Goal: Task Accomplishment & Management: Complete application form

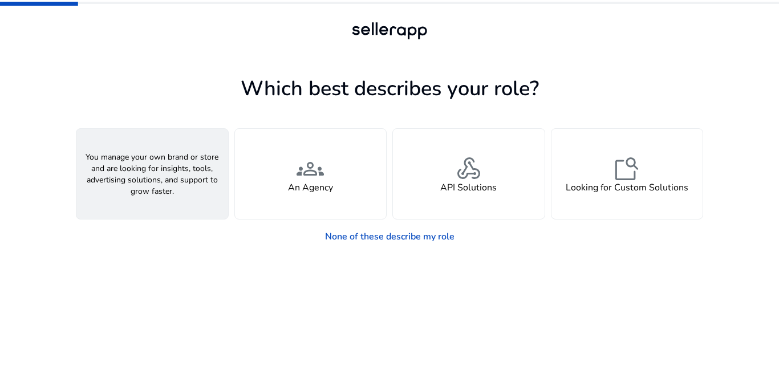
click at [189, 196] on div "person A Seller" at bounding box center [152, 174] width 152 height 90
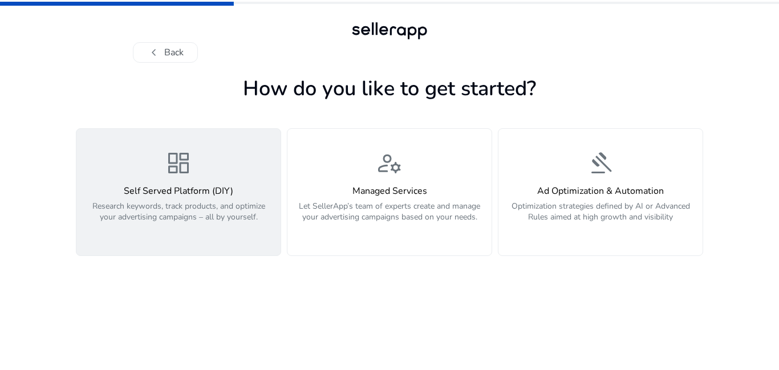
click at [170, 189] on h4 "Self Served Platform (DIY)" at bounding box center [178, 191] width 190 height 11
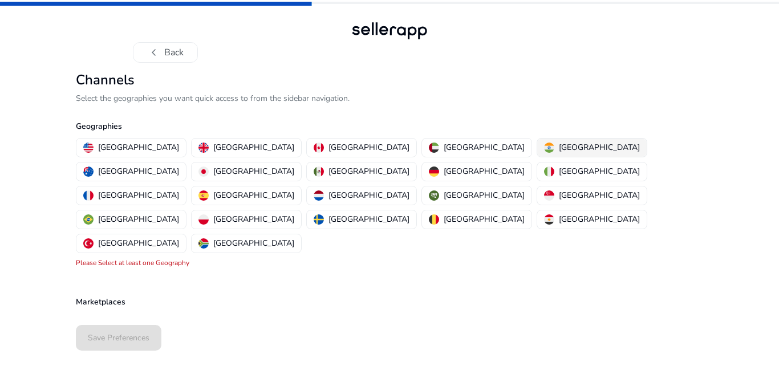
click at [559, 149] on p "[GEOGRAPHIC_DATA]" at bounding box center [599, 147] width 81 height 12
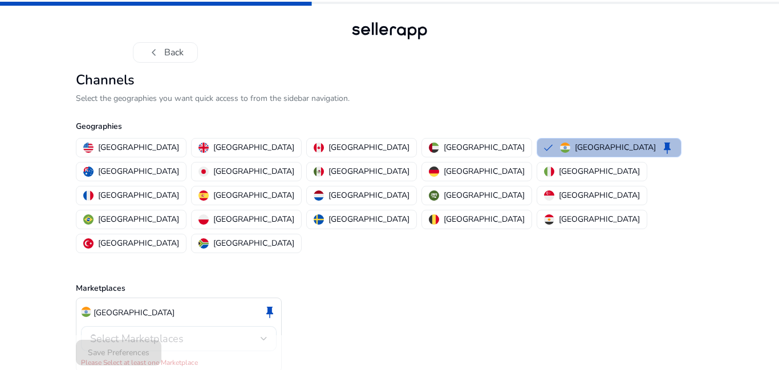
click at [261, 336] on div at bounding box center [264, 338] width 7 height 5
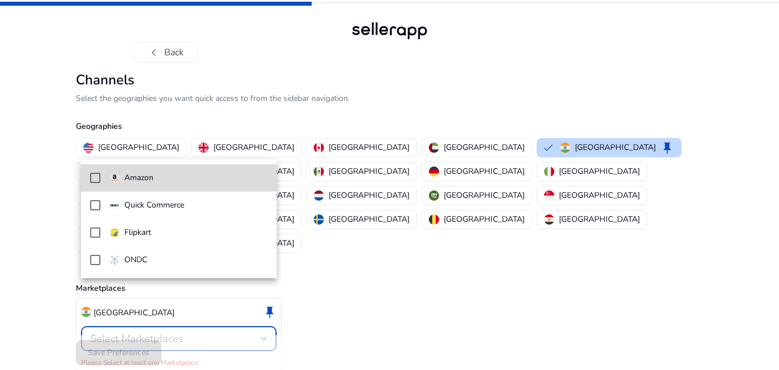
click at [93, 176] on mat-pseudo-checkbox at bounding box center [95, 178] width 10 height 10
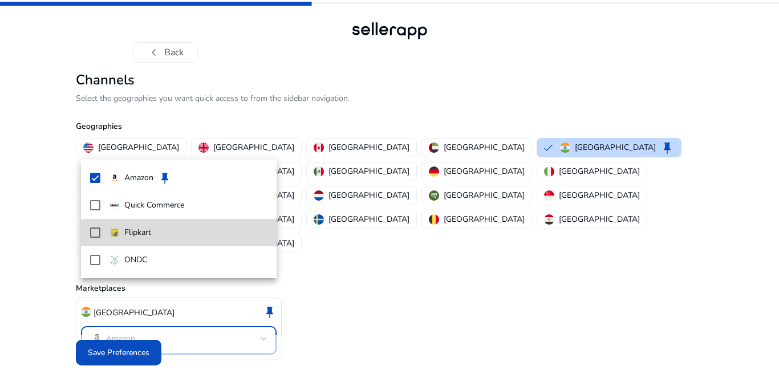
click at [96, 232] on mat-pseudo-checkbox at bounding box center [95, 232] width 10 height 10
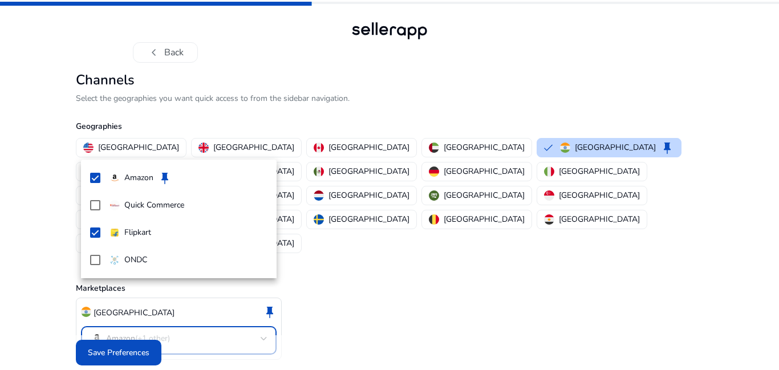
click at [375, 275] on div at bounding box center [389, 185] width 779 height 370
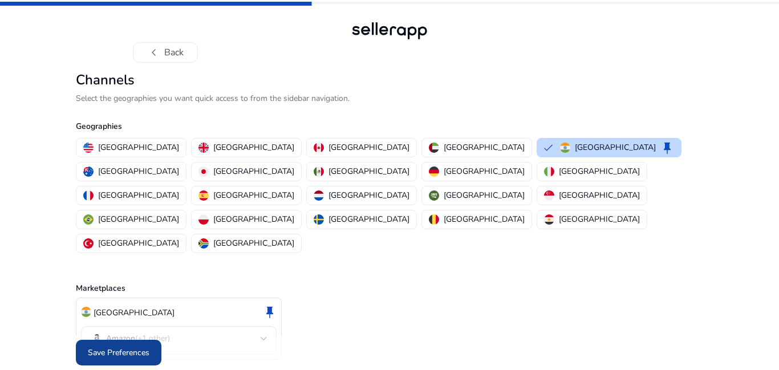
click at [112, 347] on span "Save Preferences" at bounding box center [119, 353] width 62 height 12
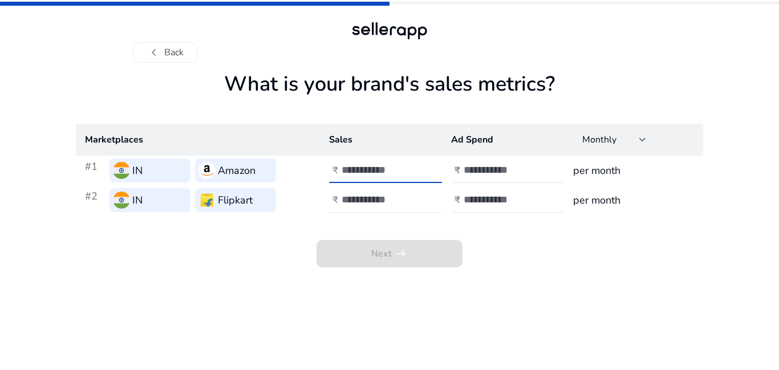
click at [369, 173] on input "number" at bounding box center [380, 170] width 77 height 13
click at [413, 175] on input "**" at bounding box center [380, 170] width 77 height 13
click at [413, 168] on input "*" at bounding box center [380, 170] width 77 height 13
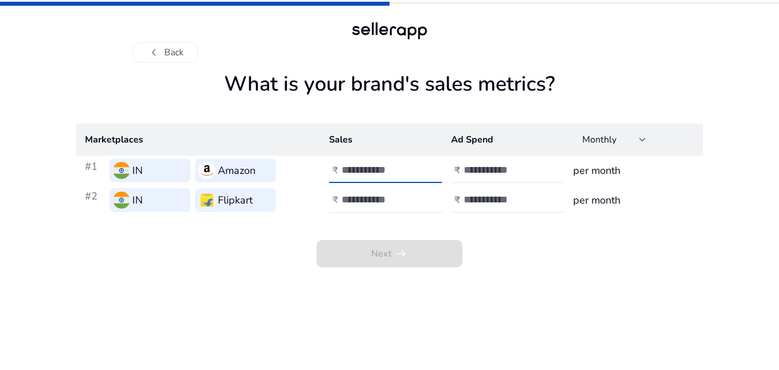
click at [413, 168] on input "*" at bounding box center [380, 170] width 77 height 13
click at [414, 173] on input "*" at bounding box center [380, 170] width 77 height 13
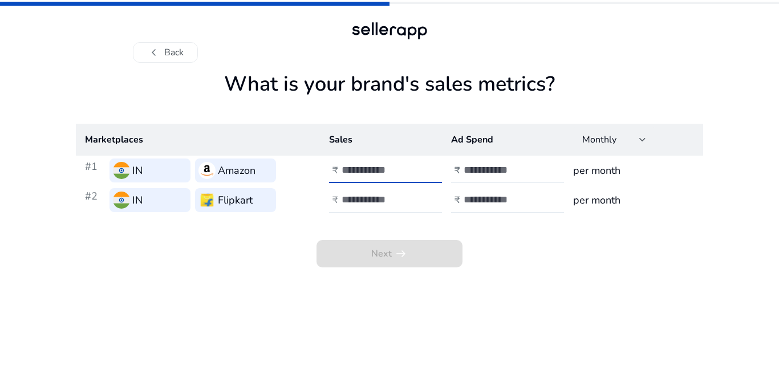
click at [414, 173] on input "*" at bounding box center [380, 170] width 77 height 13
click at [414, 173] on input "**" at bounding box center [380, 170] width 77 height 13
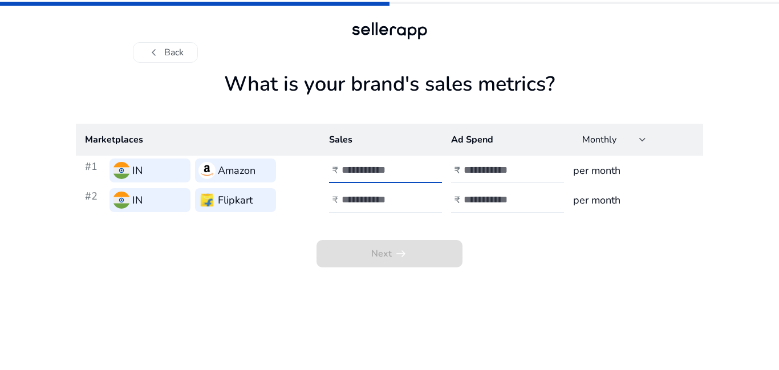
click at [414, 168] on input "**" at bounding box center [380, 170] width 77 height 13
type input "*"
click at [414, 168] on input "*" at bounding box center [380, 170] width 77 height 13
click at [161, 49] on button "chevron_left Back" at bounding box center [165, 52] width 65 height 21
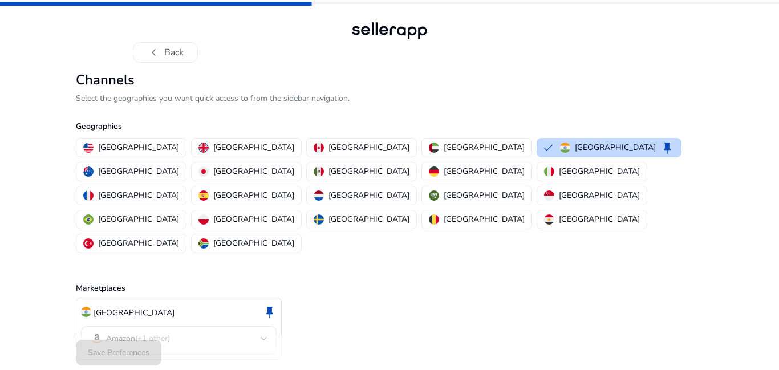
click at [778, 27] on div "chevron_left Back" at bounding box center [389, 31] width 779 height 63
click at [164, 56] on button "chevron_left Back" at bounding box center [165, 52] width 65 height 21
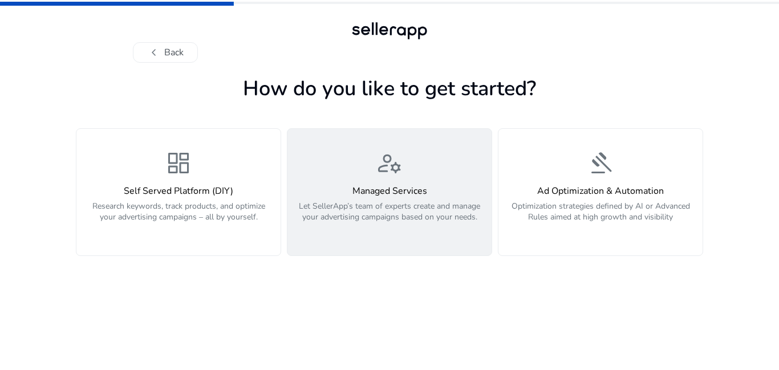
click at [373, 183] on div "manage_accounts Managed Services Let SellerApp’s team of experts create and man…" at bounding box center [389, 192] width 190 height 86
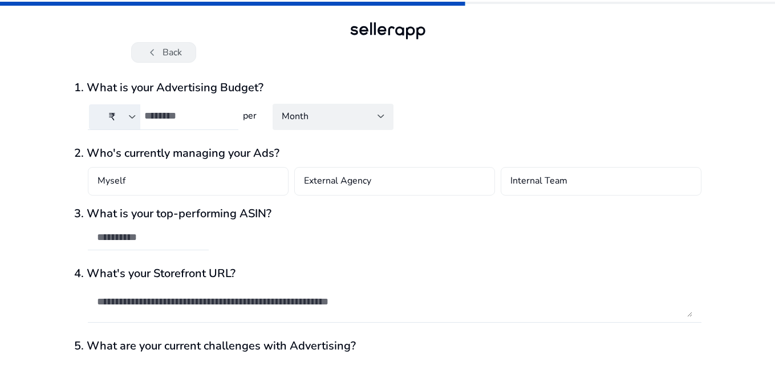
click at [149, 51] on span "chevron_left" at bounding box center [152, 53] width 14 height 14
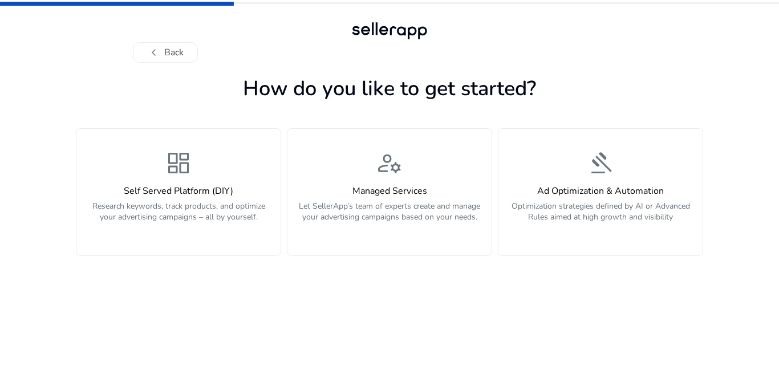
click at [149, 51] on span "chevron_left" at bounding box center [154, 53] width 14 height 14
